Goal: Task Accomplishment & Management: Use online tool/utility

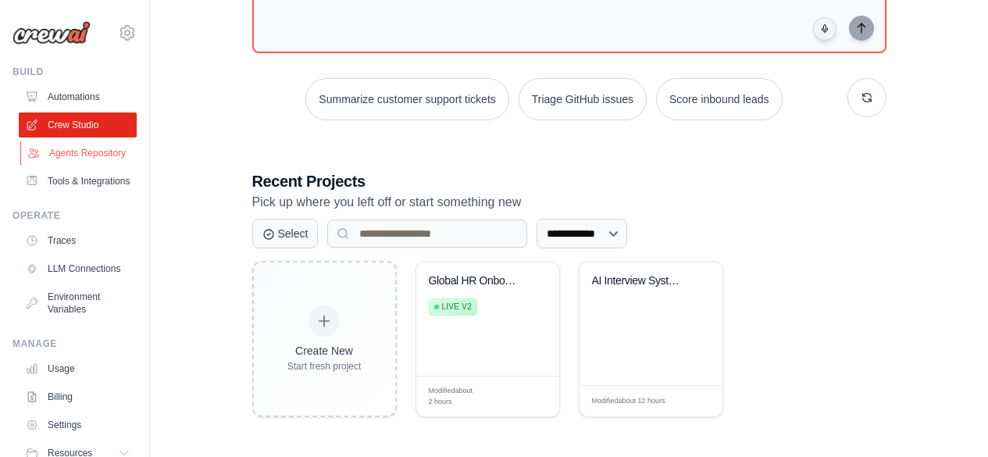
click at [41, 148] on link "Agents Repository" at bounding box center [79, 153] width 118 height 25
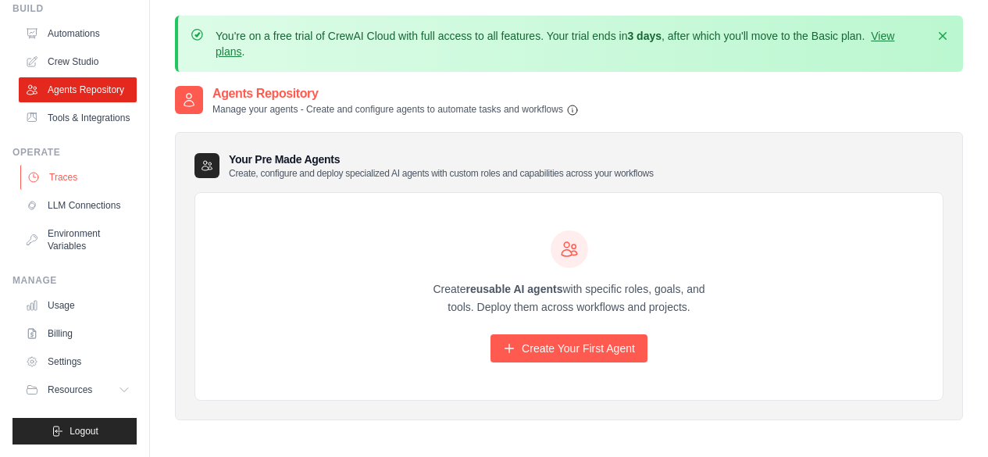
scroll to position [101, 0]
click at [119, 383] on icon at bounding box center [125, 389] width 12 height 12
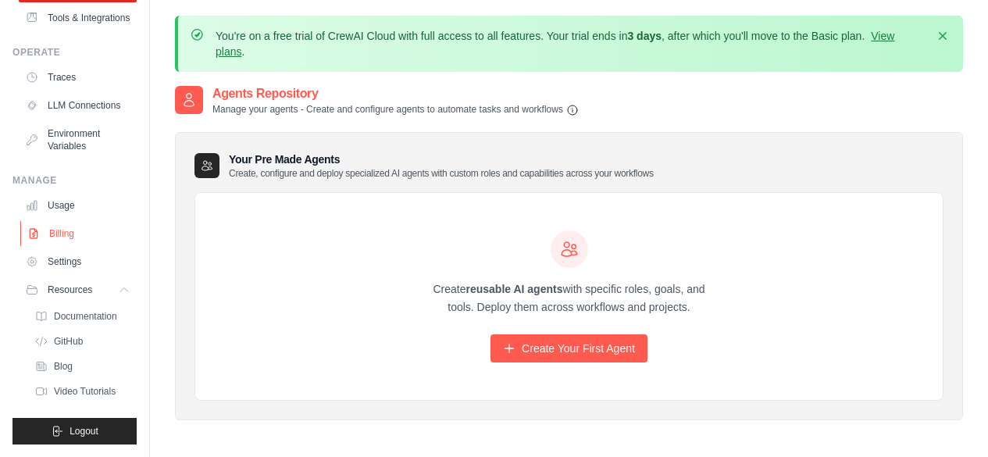
scroll to position [0, 0]
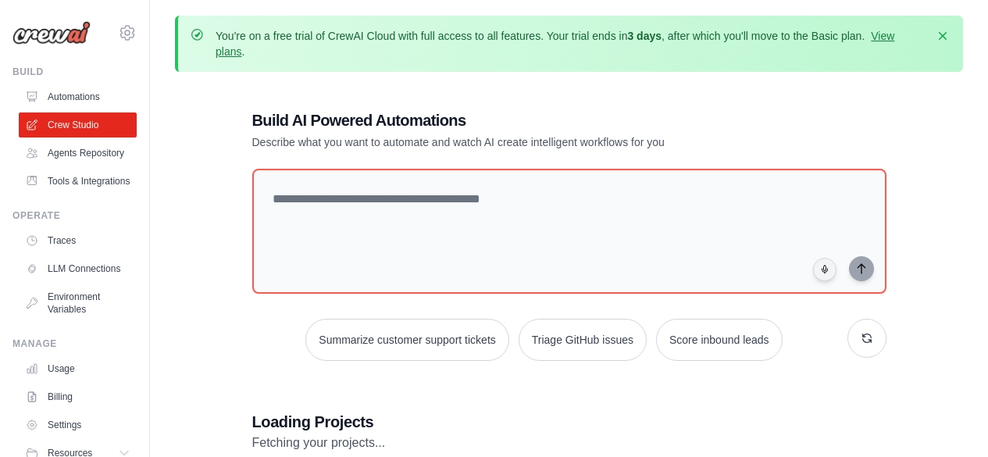
scroll to position [198, 0]
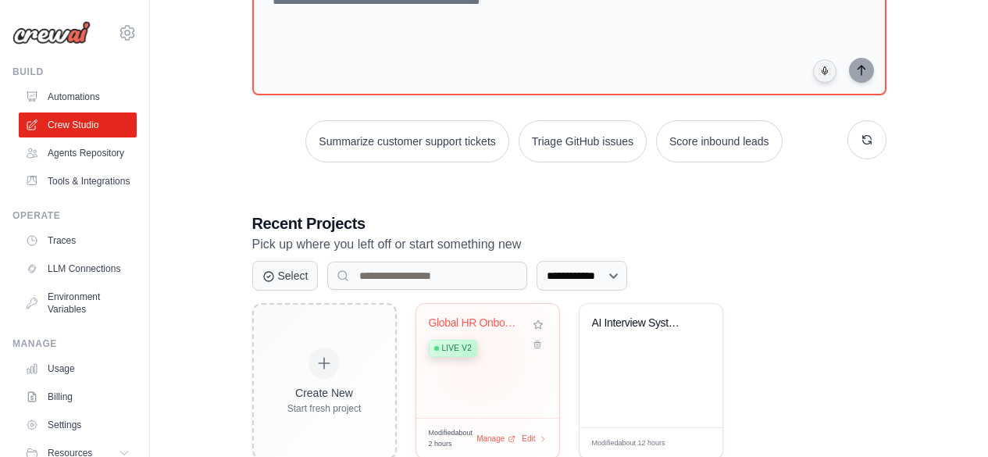
click at [479, 357] on div "Global HR Onboarding Automation Live v2" at bounding box center [476, 340] width 94 height 48
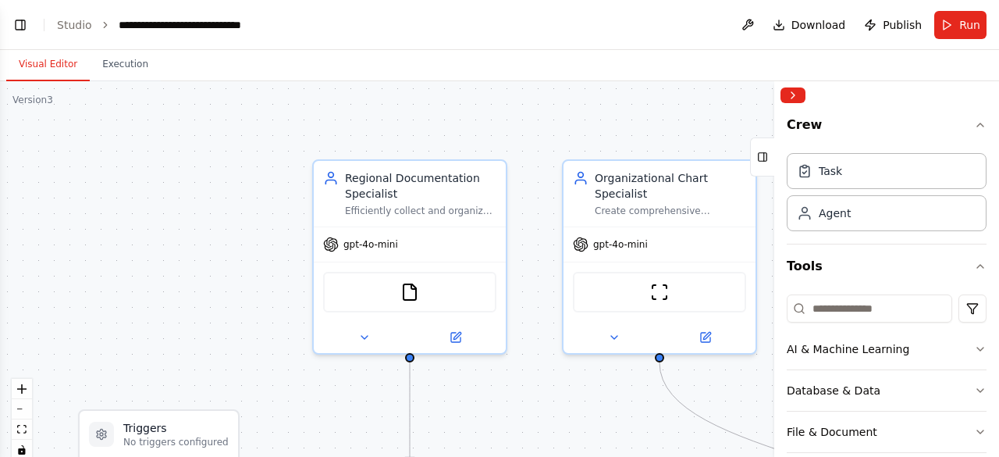
click at [603, 358] on div ".deletable-edge-delete-btn { width: 20px; height: 20px; border: 0px solid #ffff…" at bounding box center [499, 276] width 999 height 390
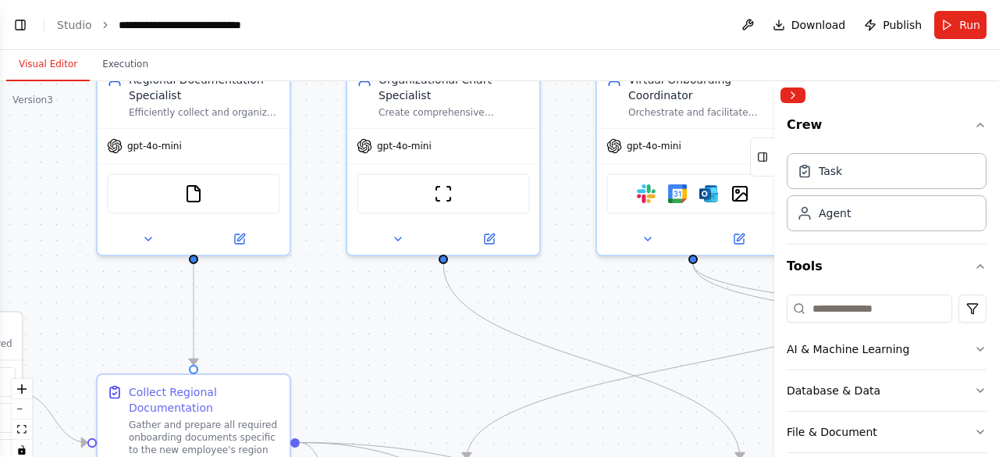
drag, startPoint x: 609, startPoint y: 383, endPoint x: 290, endPoint y: 302, distance: 329.5
click at [144, 277] on div ".deletable-edge-delete-btn { width: 20px; height: 20px; border: 0px solid #ffff…" at bounding box center [499, 276] width 999 height 390
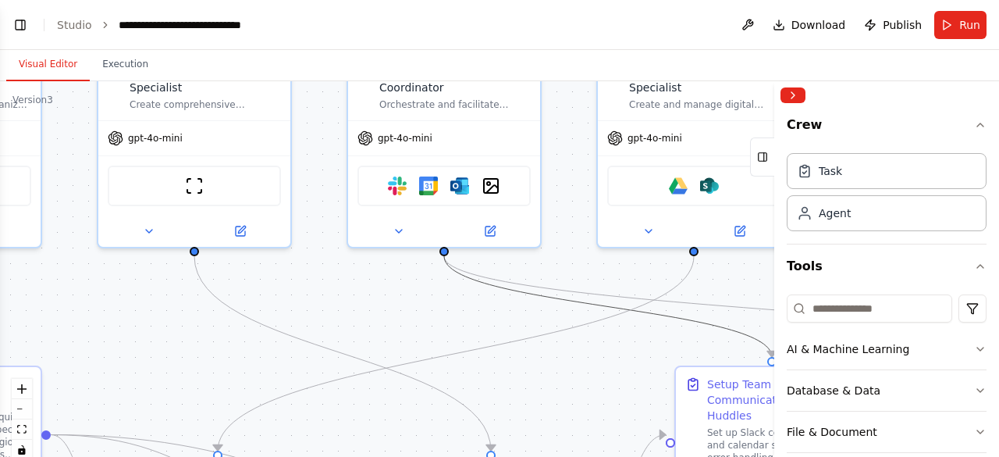
drag, startPoint x: 290, startPoint y: 302, endPoint x: 262, endPoint y: 308, distance: 27.9
click at [262, 308] on div ".deletable-edge-delete-btn { width: 20px; height: 20px; border: 0px solid #ffff…" at bounding box center [499, 276] width 999 height 390
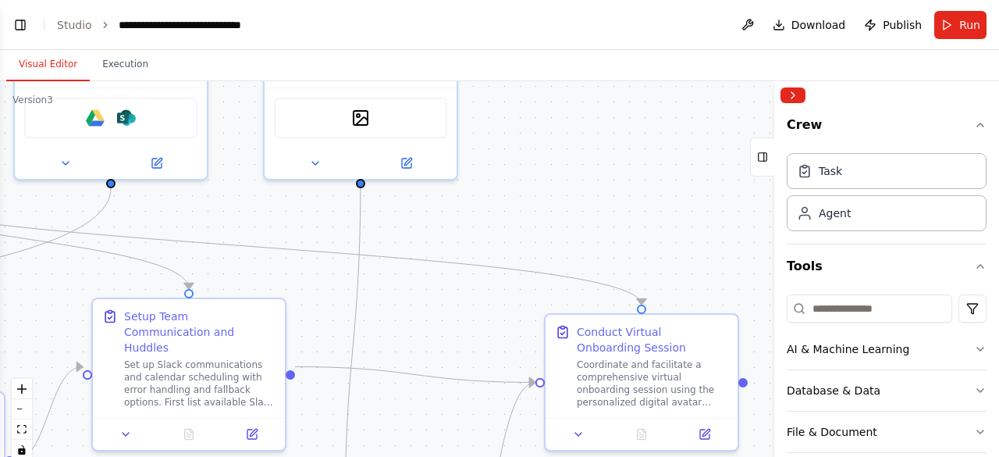
drag, startPoint x: 564, startPoint y: 262, endPoint x: -21, endPoint y: 194, distance: 589.4
click at [0, 194] on html "i need your help to build an internal HR onboarding automation. After the new e…" at bounding box center [499, 228] width 999 height 457
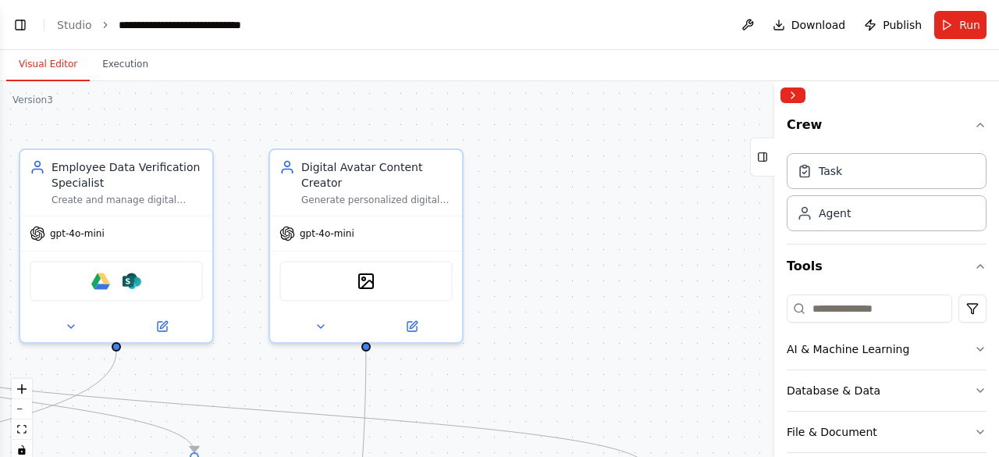
drag, startPoint x: 591, startPoint y: 204, endPoint x: 599, endPoint y: 367, distance: 163.3
click at [599, 367] on div ".deletable-edge-delete-btn { width: 20px; height: 20px; border: 0px solid #ffff…" at bounding box center [499, 276] width 999 height 390
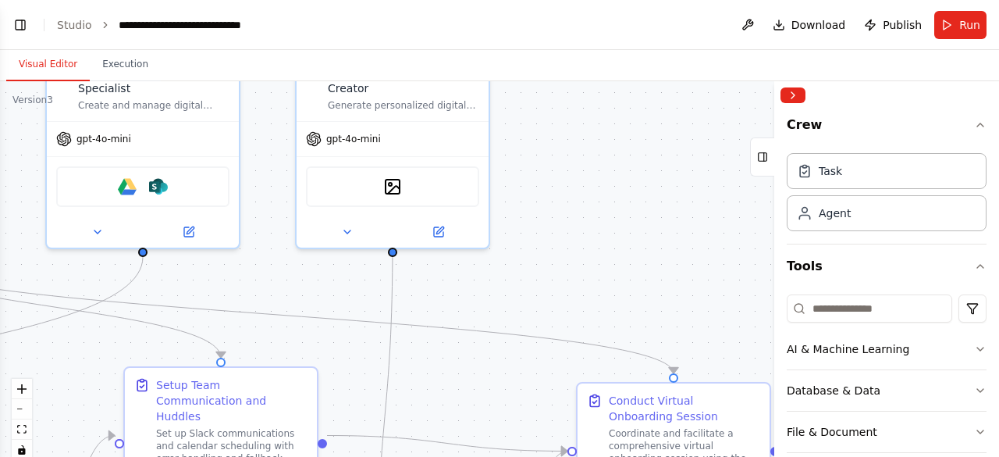
drag, startPoint x: 507, startPoint y: 370, endPoint x: 529, endPoint y: 217, distance: 154.6
click at [529, 217] on div ".deletable-edge-delete-btn { width: 20px; height: 20px; border: 0px solid #ffff…" at bounding box center [499, 276] width 999 height 390
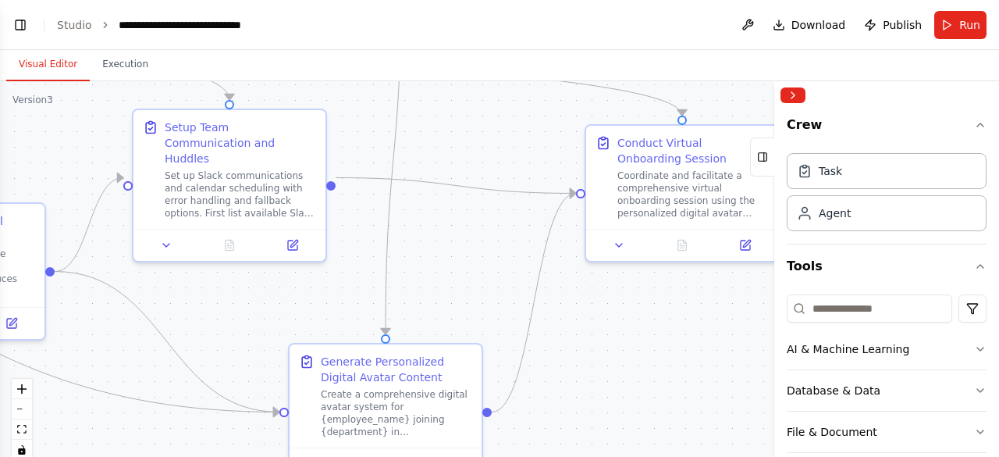
drag, startPoint x: 497, startPoint y: 359, endPoint x: 521, endPoint y: 90, distance: 270.4
click at [521, 90] on div ".deletable-edge-delete-btn { width: 20px; height: 20px; border: 0px solid #ffff…" at bounding box center [499, 276] width 999 height 390
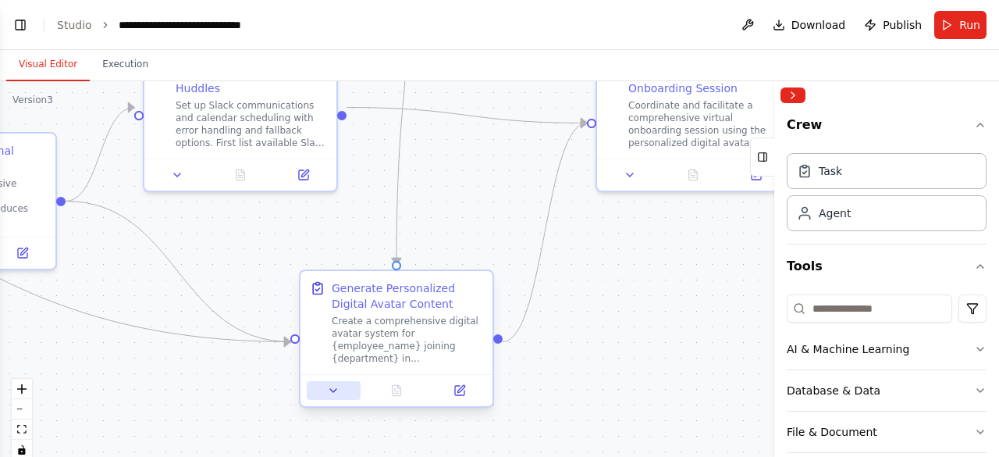
click at [329, 393] on icon at bounding box center [333, 390] width 12 height 12
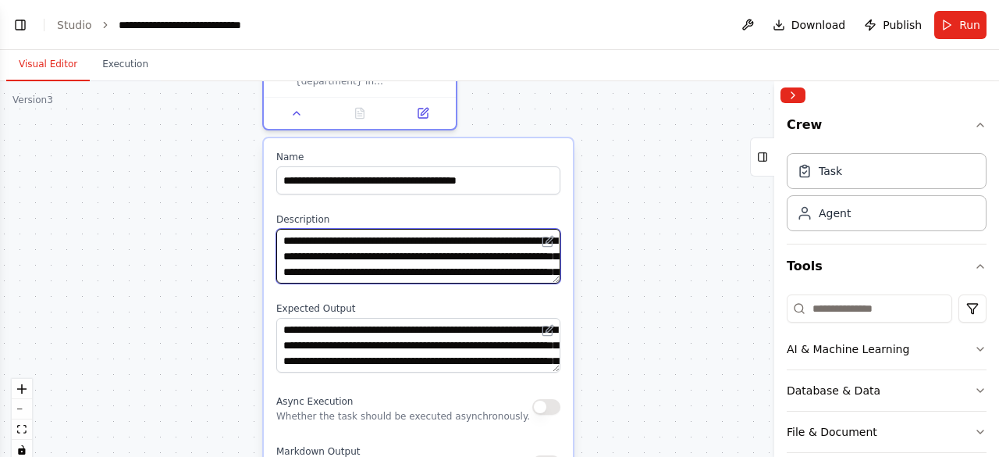
drag, startPoint x: 563, startPoint y: 361, endPoint x: 528, endPoint y: 57, distance: 306.5
click at [528, 57] on div "Visual Editor Execution Version 3 Show Tools Hide Agents .deletable-edge-delete…" at bounding box center [499, 253] width 999 height 407
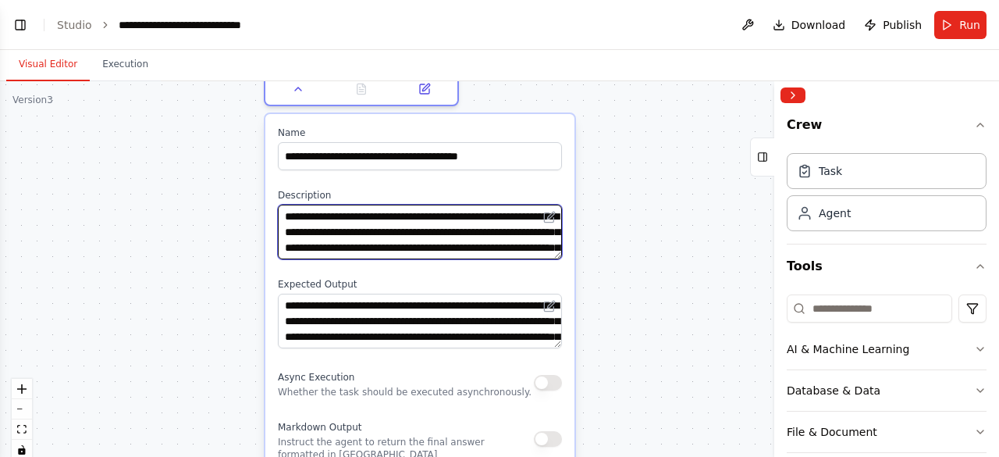
click at [443, 234] on textarea "**********" at bounding box center [420, 232] width 284 height 55
click at [456, 251] on textarea "**********" at bounding box center [420, 232] width 284 height 55
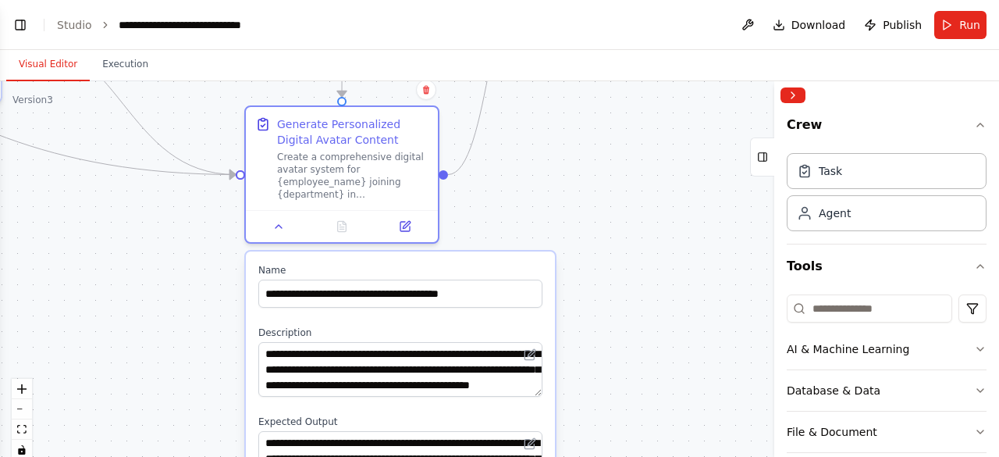
drag, startPoint x: 689, startPoint y: 240, endPoint x: 670, endPoint y: 372, distance: 133.3
click at [669, 379] on div ".deletable-edge-delete-btn { width: 20px; height: 20px; border: 0px solid #ffff…" at bounding box center [499, 276] width 999 height 390
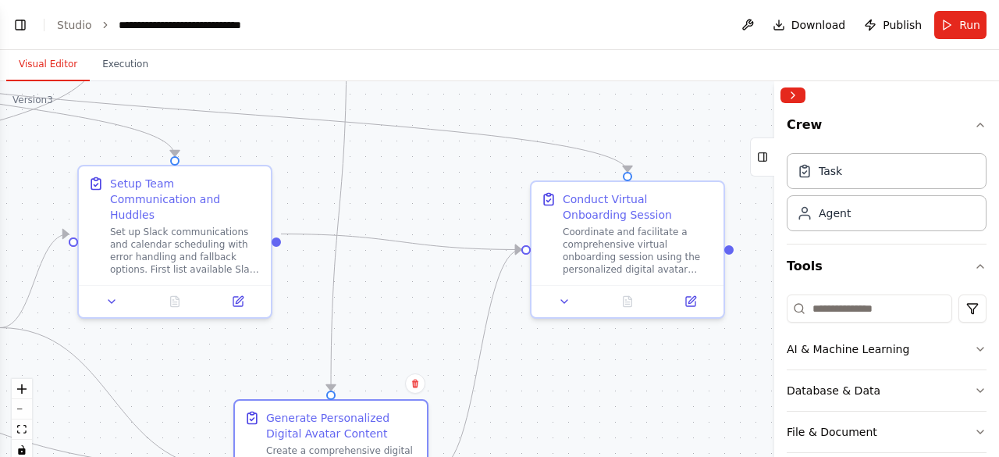
drag, startPoint x: 630, startPoint y: 201, endPoint x: 620, endPoint y: 493, distance: 292.9
click at [620, 456] on html "i need your help to build an internal HR onboarding automation. After the new e…" at bounding box center [499, 228] width 999 height 457
click at [18, 411] on button "zoom out" at bounding box center [22, 409] width 20 height 20
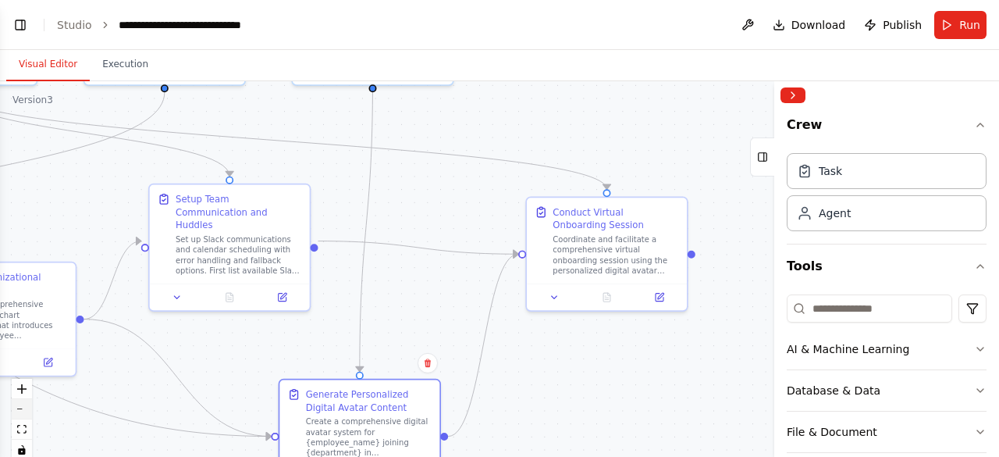
click at [18, 411] on button "zoom out" at bounding box center [22, 409] width 20 height 20
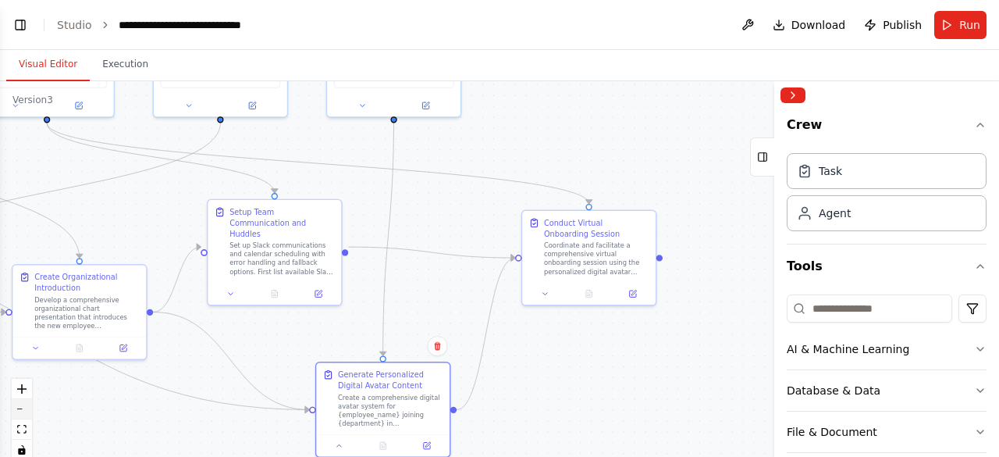
click at [18, 411] on button "zoom out" at bounding box center [22, 409] width 20 height 20
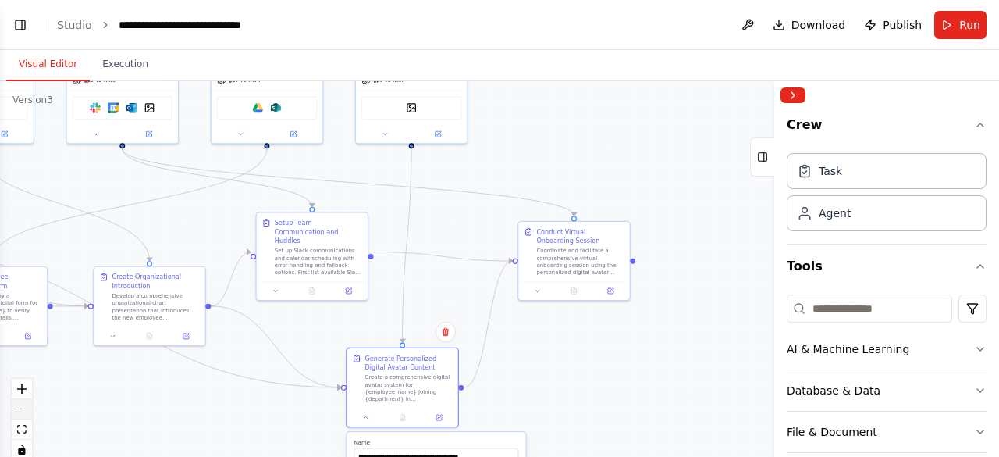
click at [18, 411] on button "zoom out" at bounding box center [22, 409] width 20 height 20
click at [18, 411] on div "React Flow controls" at bounding box center [22, 419] width 20 height 81
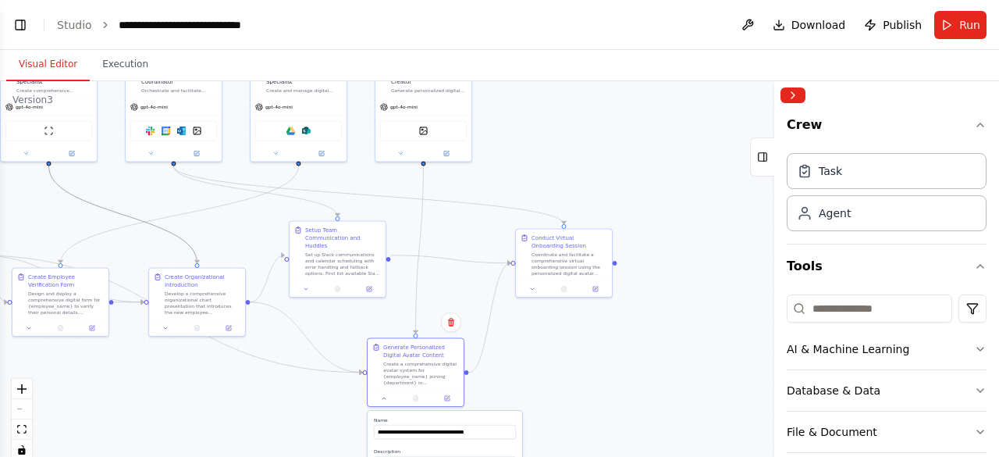
drag, startPoint x: 73, startPoint y: 198, endPoint x: 240, endPoint y: 207, distance: 166.5
click at [240, 207] on div ".deletable-edge-delete-btn { width: 20px; height: 20px; border: 0px solid #ffff…" at bounding box center [499, 276] width 999 height 390
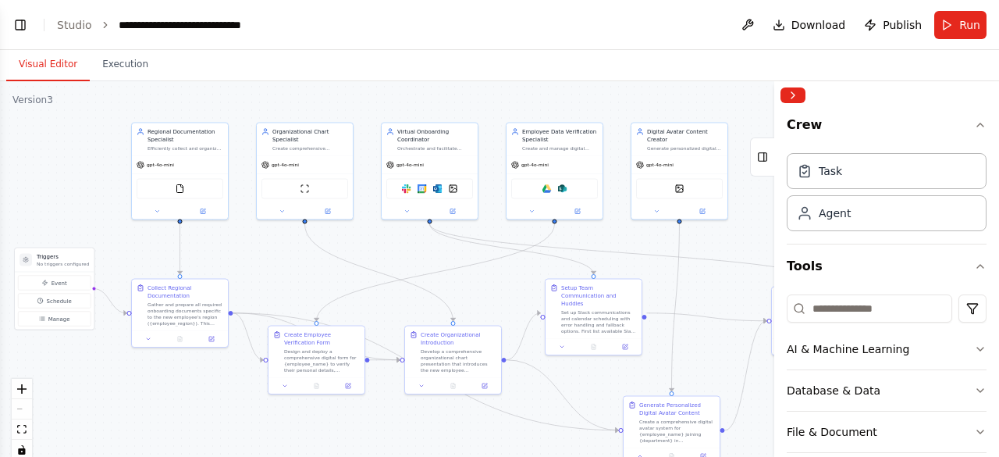
drag, startPoint x: 178, startPoint y: 187, endPoint x: 434, endPoint y: 244, distance: 262.5
click at [434, 244] on div ".deletable-edge-delete-btn { width: 20px; height: 20px; border: 0px solid #ffff…" at bounding box center [499, 276] width 999 height 390
click at [765, 153] on rect at bounding box center [763, 157] width 9 height 9
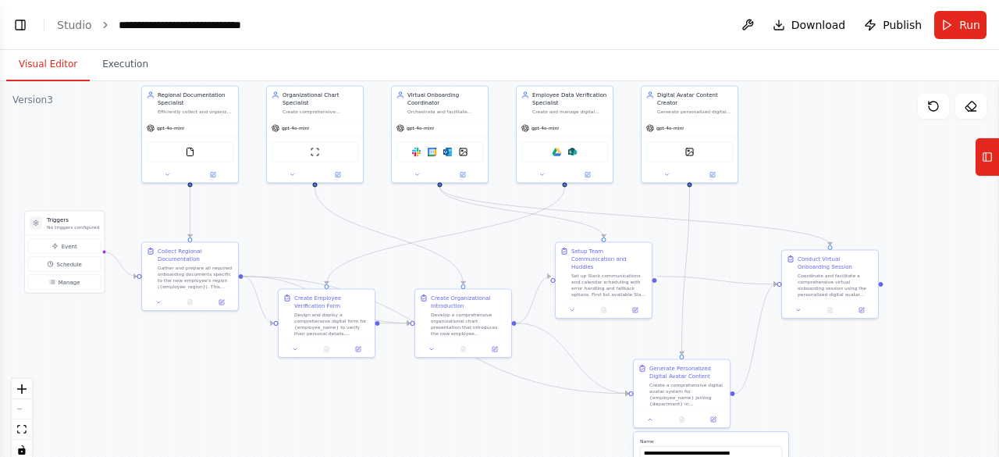
drag, startPoint x: 774, startPoint y: 179, endPoint x: 784, endPoint y: 142, distance: 38.1
click at [784, 142] on div ".deletable-edge-delete-btn { width: 20px; height: 20px; border: 0px solid #ffff…" at bounding box center [499, 276] width 999 height 390
click at [24, 25] on button "Toggle Left Sidebar" at bounding box center [20, 25] width 22 height 22
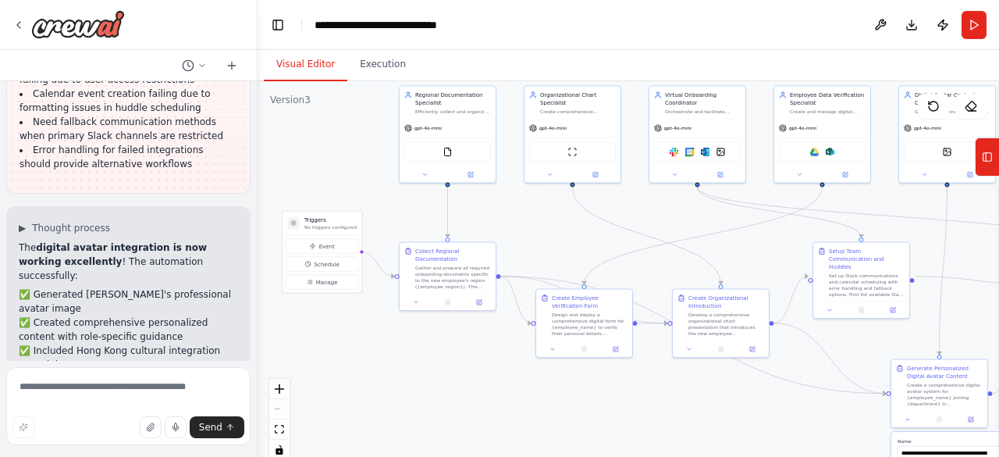
scroll to position [13087, 0]
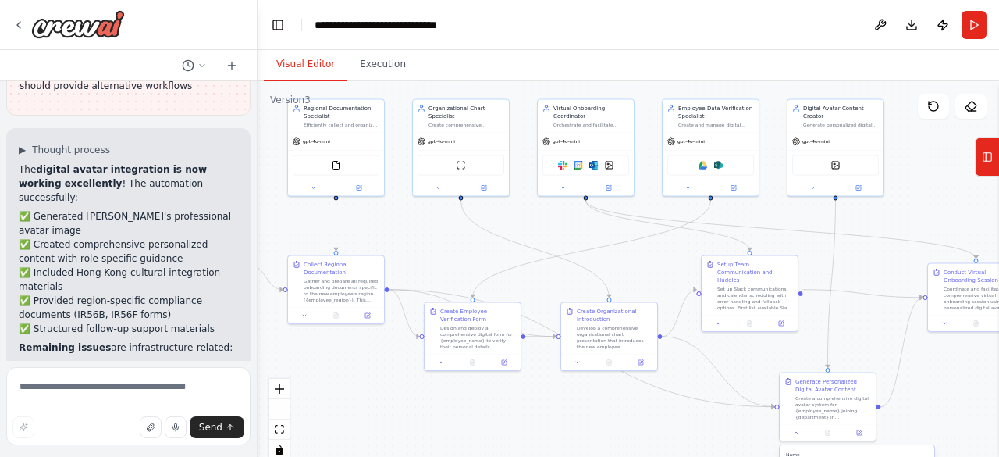
drag, startPoint x: 511, startPoint y: 358, endPoint x: 400, endPoint y: 371, distance: 112.4
click at [400, 371] on div ".deletable-edge-delete-btn { width: 20px; height: 20px; border: 0px solid #ffff…" at bounding box center [629, 276] width 742 height 390
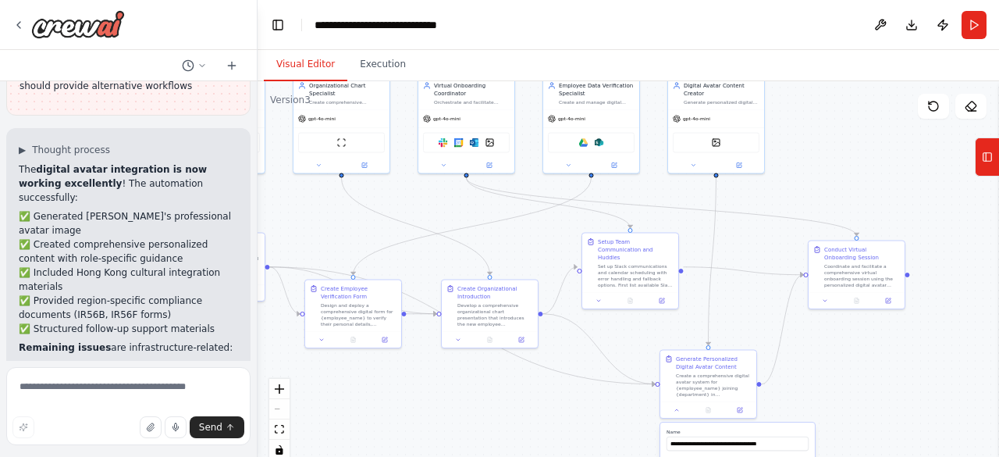
drag, startPoint x: 975, startPoint y: 375, endPoint x: 849, endPoint y: 351, distance: 128.6
click at [849, 351] on div ".deletable-edge-delete-btn { width: 20px; height: 20px; border: 0px solid #ffff…" at bounding box center [629, 276] width 742 height 390
